Goal: Find specific page/section: Find specific page/section

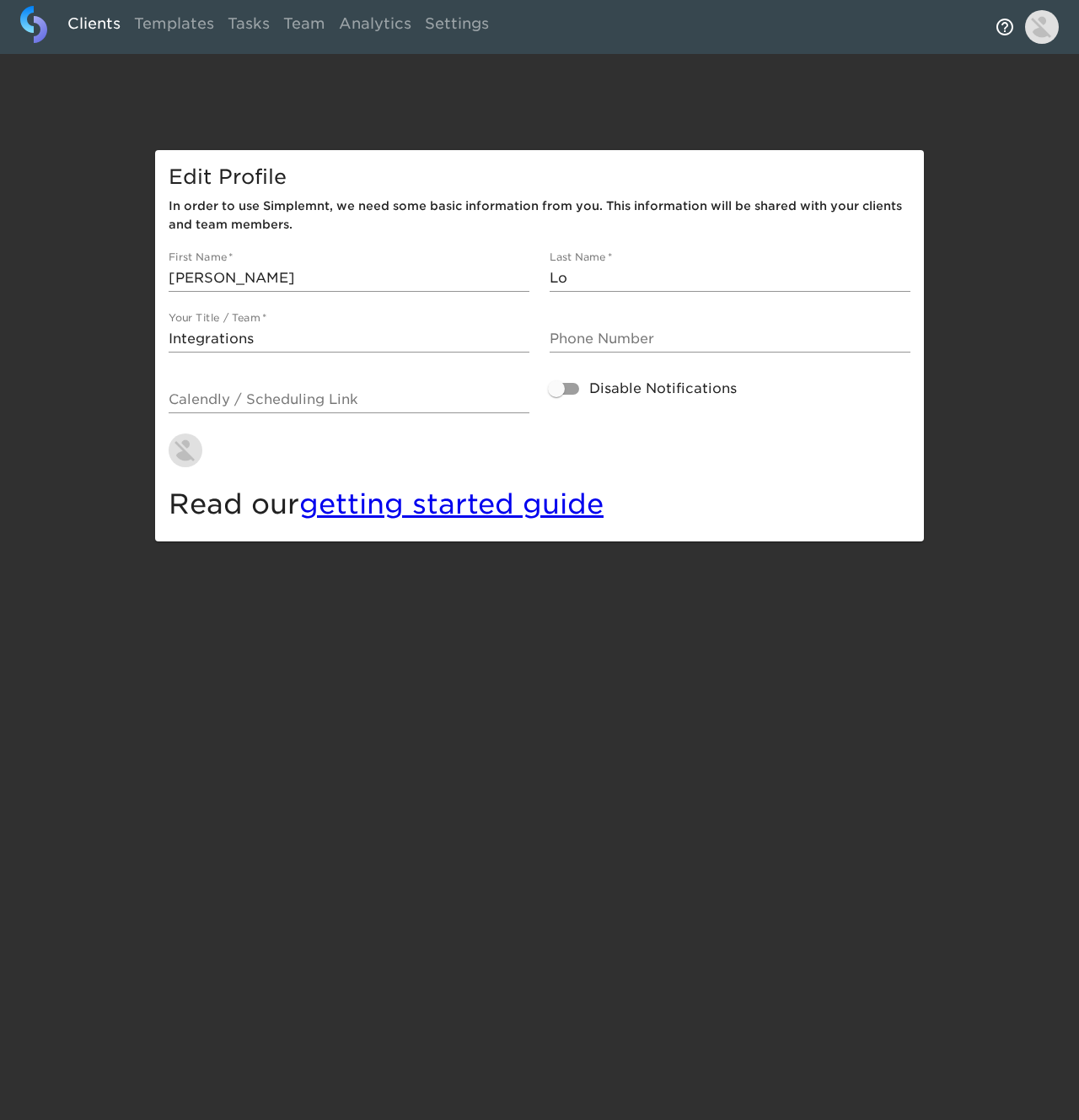
click at [85, 25] on link "Clients" at bounding box center [94, 26] width 67 height 41
select select "10"
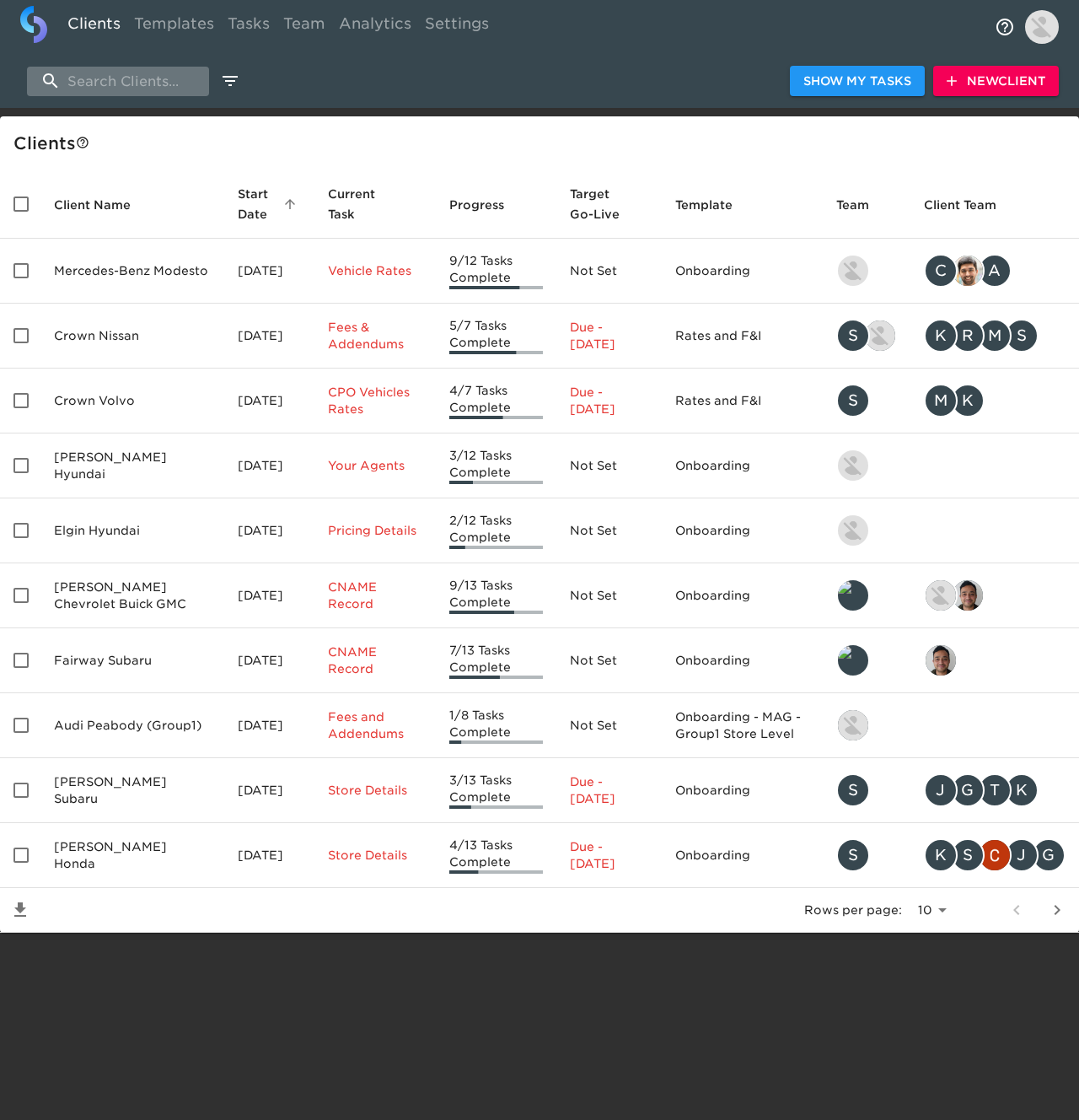
click at [123, 93] on input "search" at bounding box center [119, 81] width 182 height 29
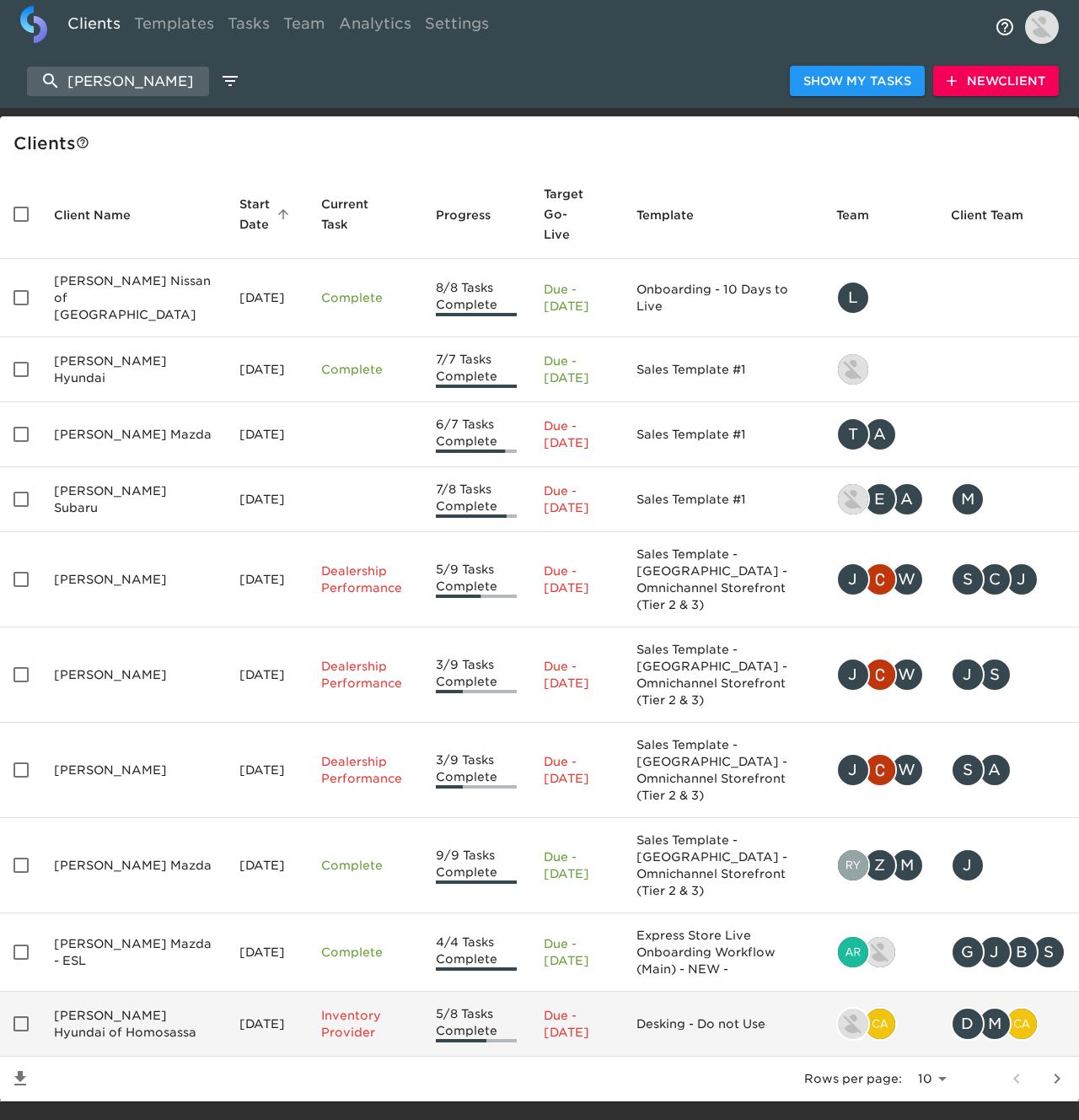
type input "[PERSON_NAME]"
drag, startPoint x: 241, startPoint y: 897, endPoint x: 231, endPoint y: 896, distance: 10.0
click at [233, 992] on td "[DATE]" at bounding box center [267, 1024] width 81 height 65
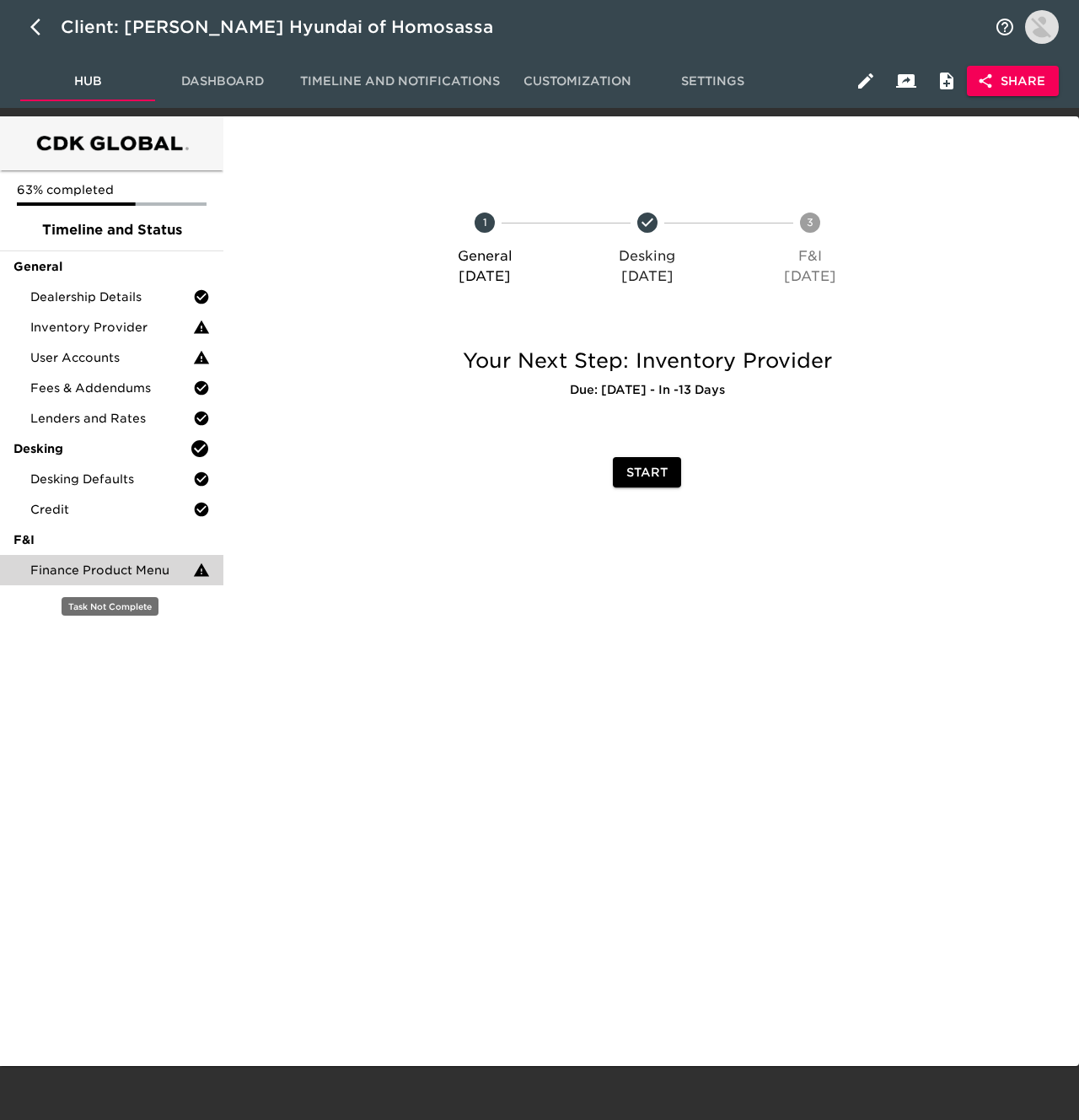
click at [171, 569] on span "Finance Product Menu" at bounding box center [112, 569] width 163 height 17
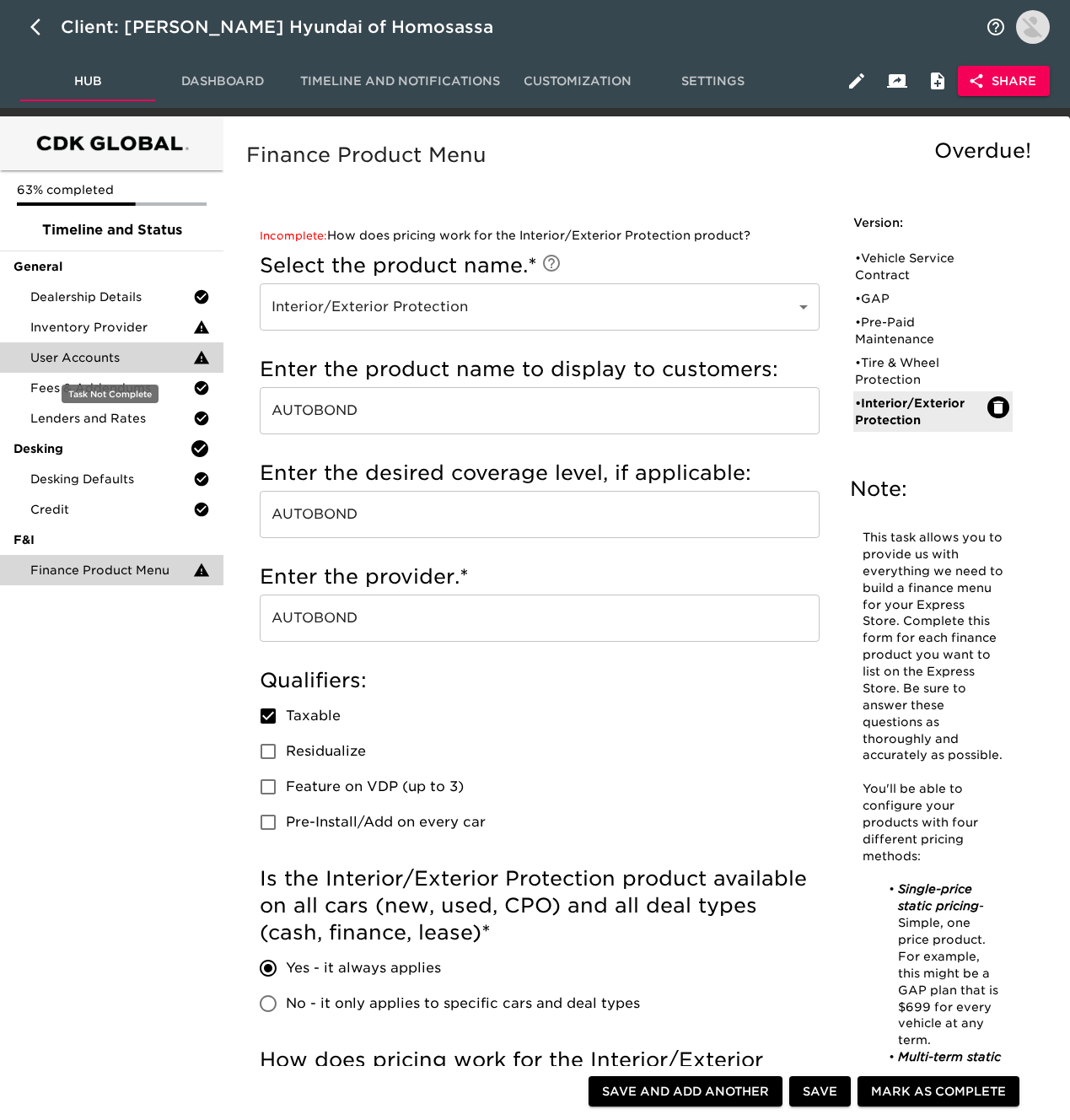
click at [150, 352] on span "User Accounts" at bounding box center [112, 357] width 163 height 17
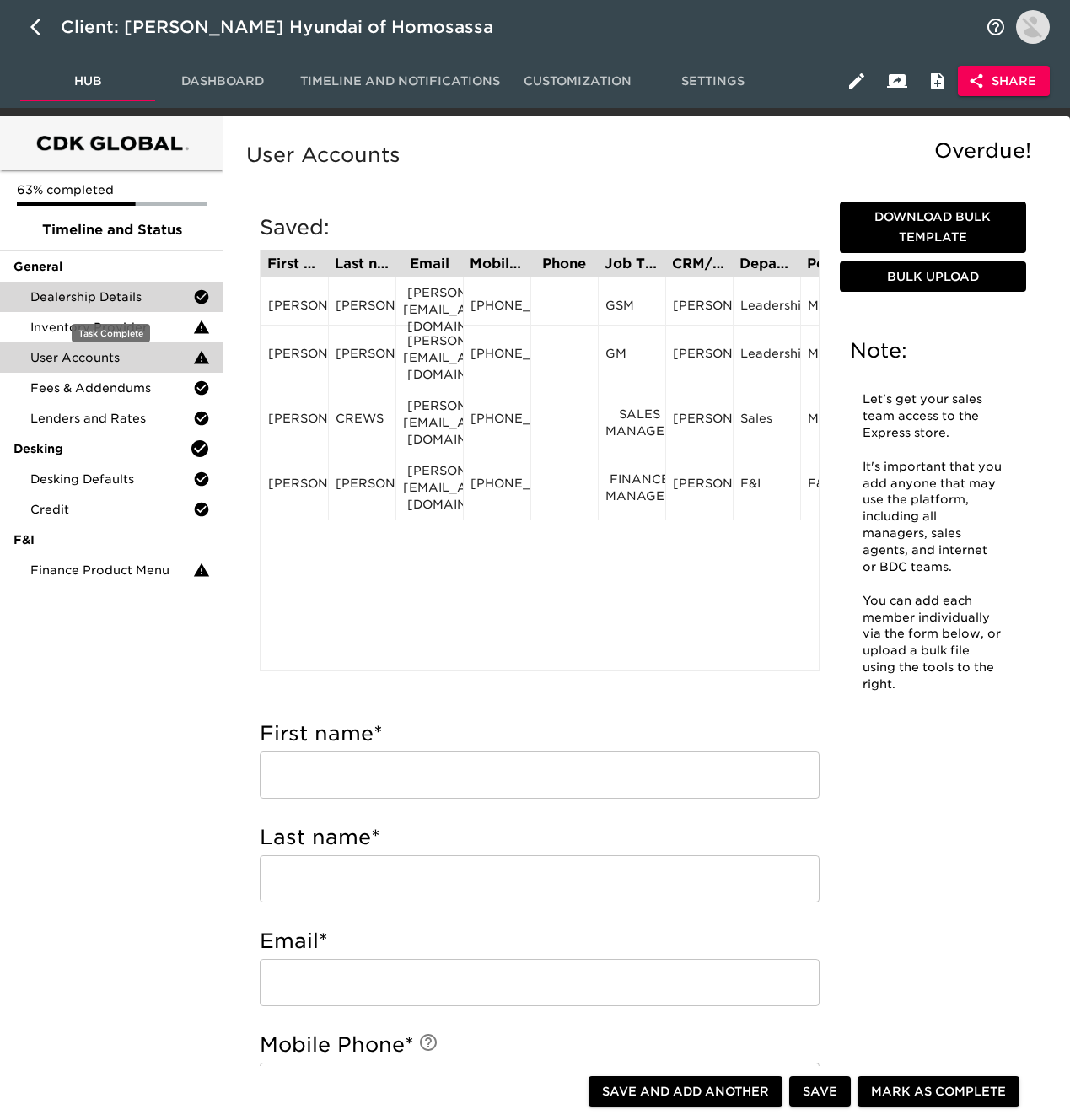
click at [70, 295] on span "Dealership Details" at bounding box center [112, 296] width 163 height 17
